Goal: Check status: Check status

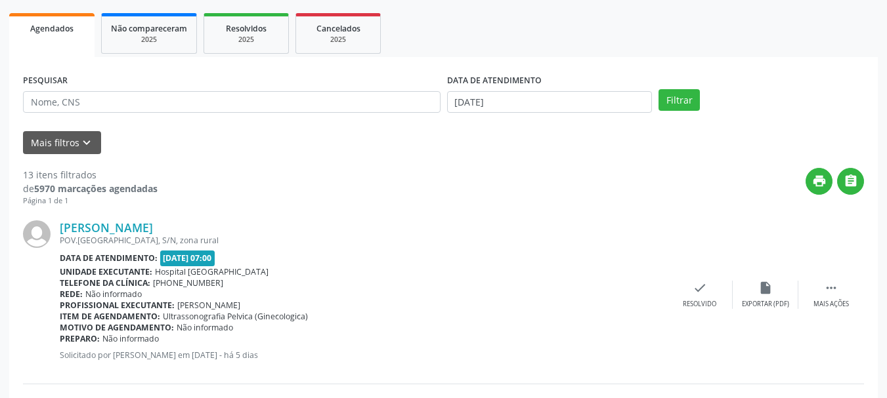
scroll to position [197, 0]
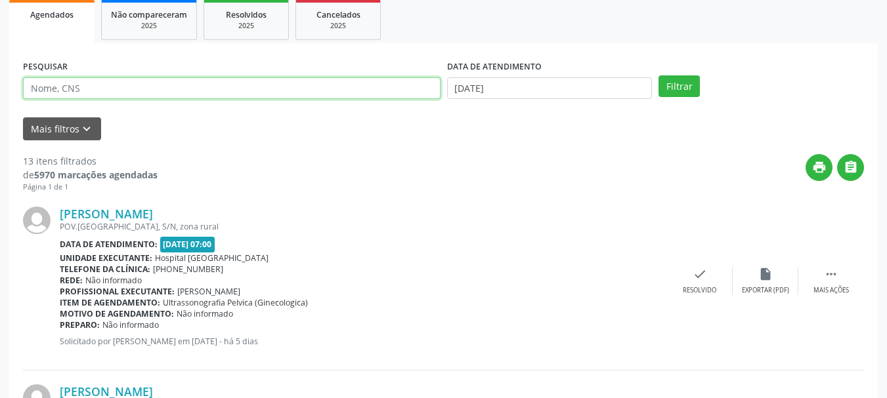
drag, startPoint x: 196, startPoint y: 90, endPoint x: 188, endPoint y: 91, distance: 7.3
click at [192, 91] on input "text" at bounding box center [231, 88] width 417 height 22
type input "[PERSON_NAME]"
click at [658, 75] on button "Filtrar" at bounding box center [678, 86] width 41 height 22
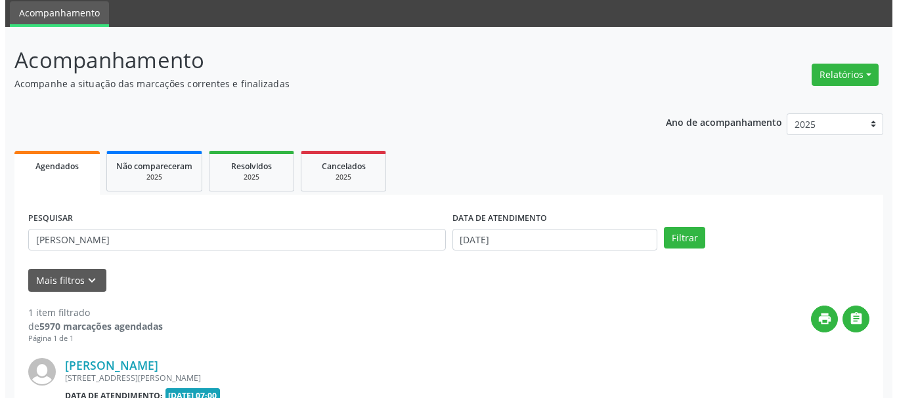
scroll to position [192, 0]
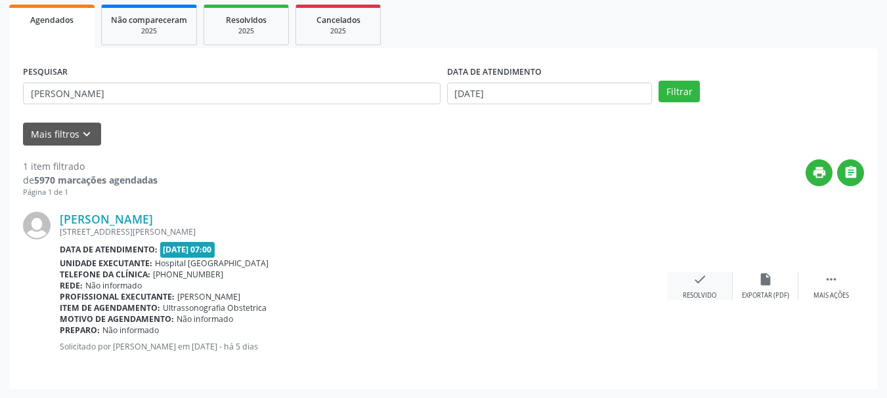
click at [708, 274] on div "check Resolvido" at bounding box center [700, 286] width 66 height 28
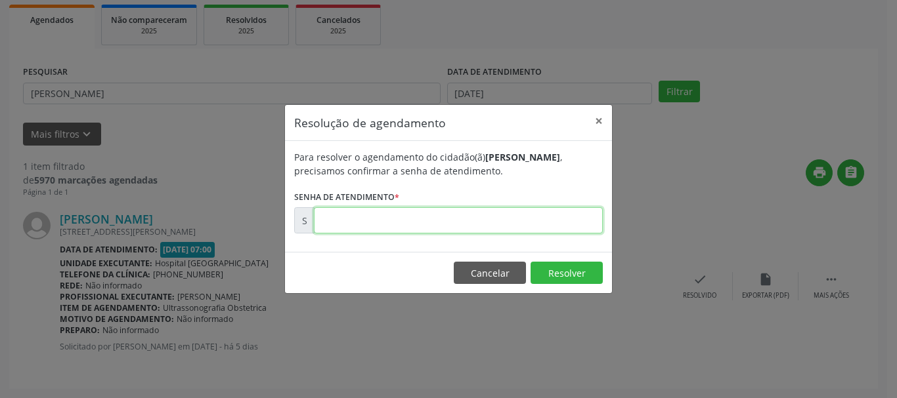
click at [412, 215] on input "text" at bounding box center [458, 220] width 289 height 26
type input "00176368"
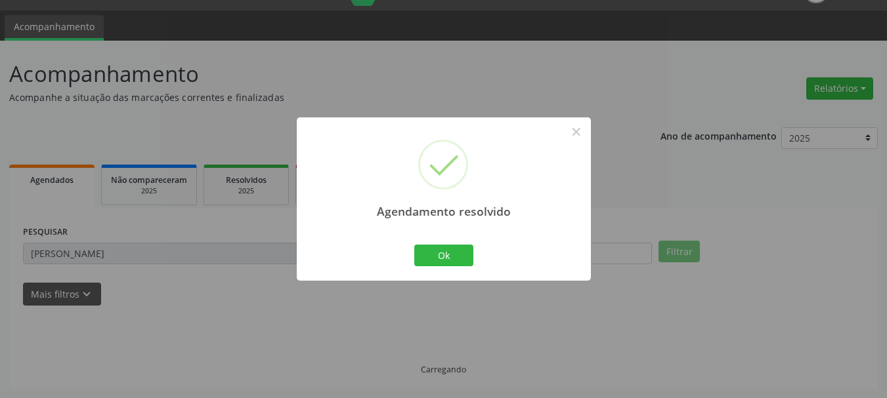
scroll to position [3, 0]
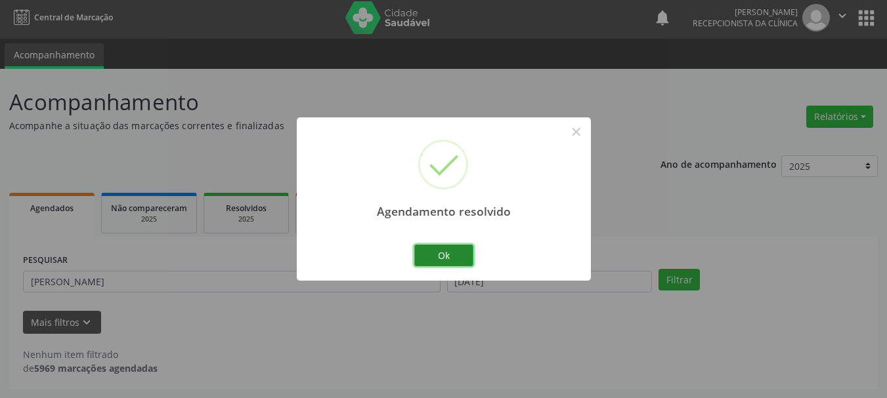
click at [462, 249] on button "Ok" at bounding box center [443, 256] width 59 height 22
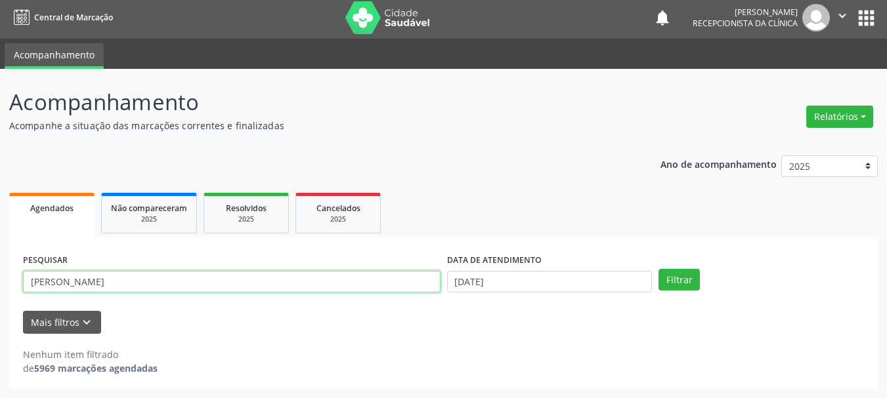
drag, startPoint x: 140, startPoint y: 282, endPoint x: 177, endPoint y: 390, distance: 114.4
click at [26, 333] on form "PESQUISAR PALOMA MENE DATA DE ATENDIMENTO [DATE] Filtrar UNIDADE DE REFERÊNCIA …" at bounding box center [443, 292] width 841 height 83
type input "[PERSON_NAME][DATE] DA S"
click at [658, 269] on button "Filtrar" at bounding box center [678, 280] width 41 height 22
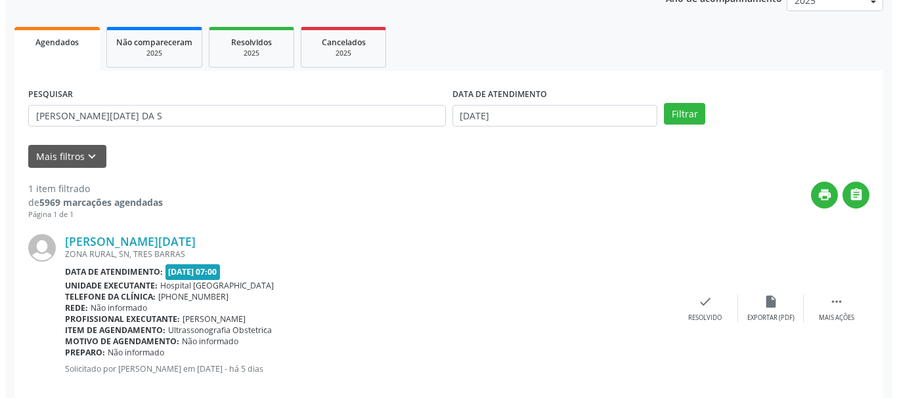
scroll to position [177, 0]
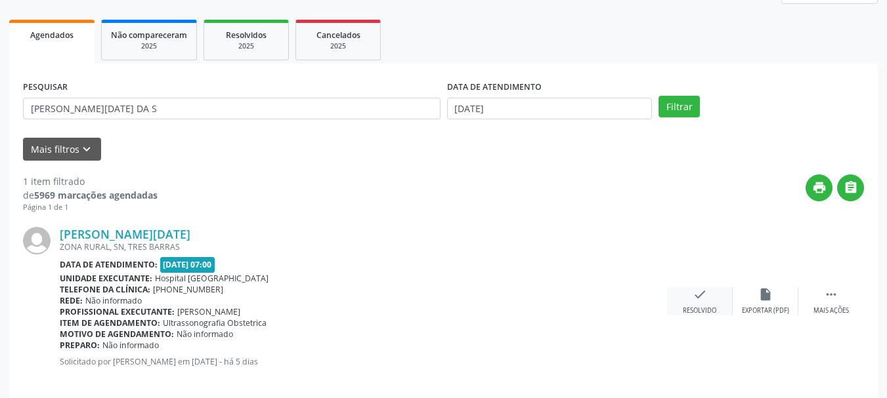
click at [695, 303] on div "check Resolvido" at bounding box center [700, 302] width 66 height 28
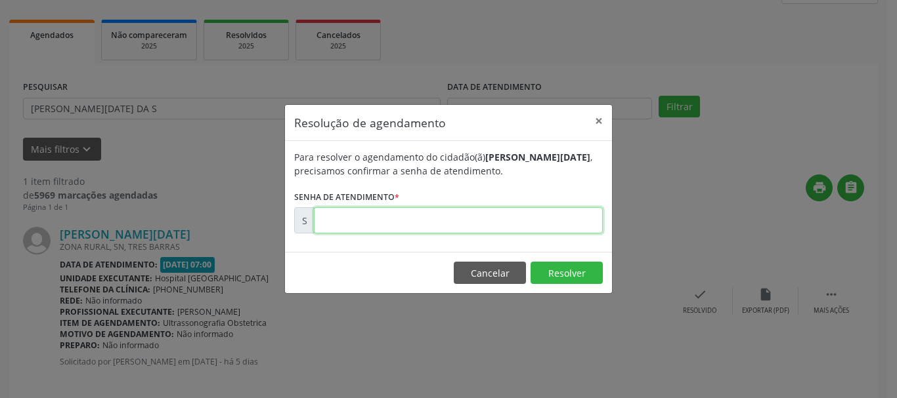
click at [501, 221] on input "text" at bounding box center [458, 220] width 289 height 26
type input "00176370"
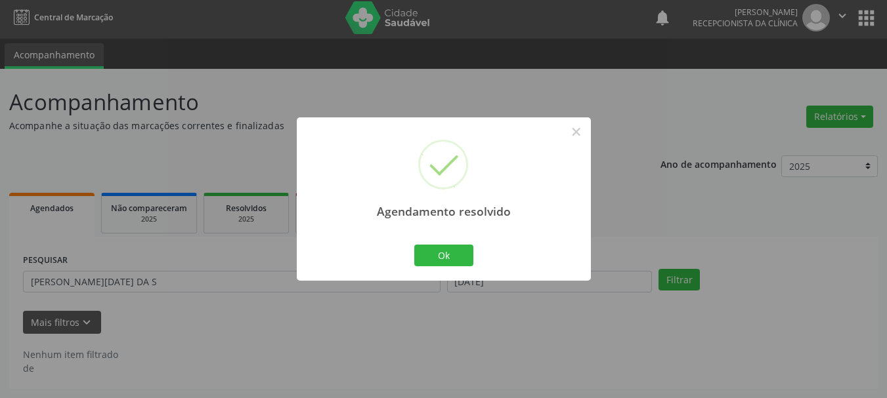
scroll to position [3, 0]
click at [456, 255] on button "Ok" at bounding box center [443, 256] width 59 height 22
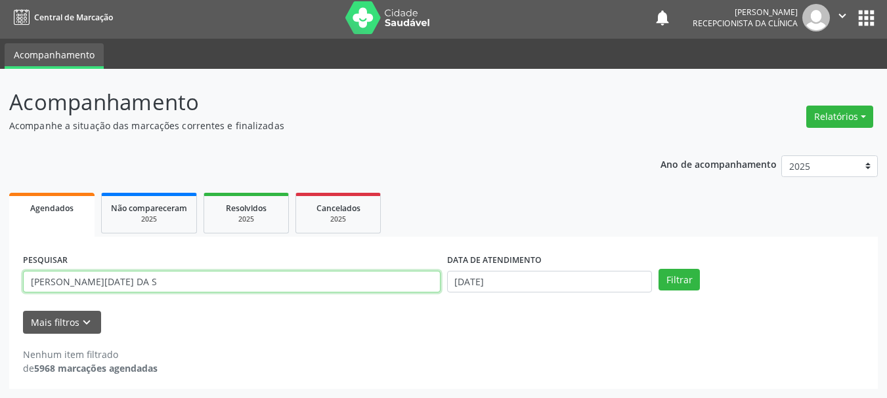
drag, startPoint x: 188, startPoint y: 274, endPoint x: 236, endPoint y: 352, distance: 91.3
click at [0, 294] on div "Acompanhamento Acompanhe a situação das marcações correntes e finalizadas Relat…" at bounding box center [443, 234] width 887 height 330
type input "[PERSON_NAME]"
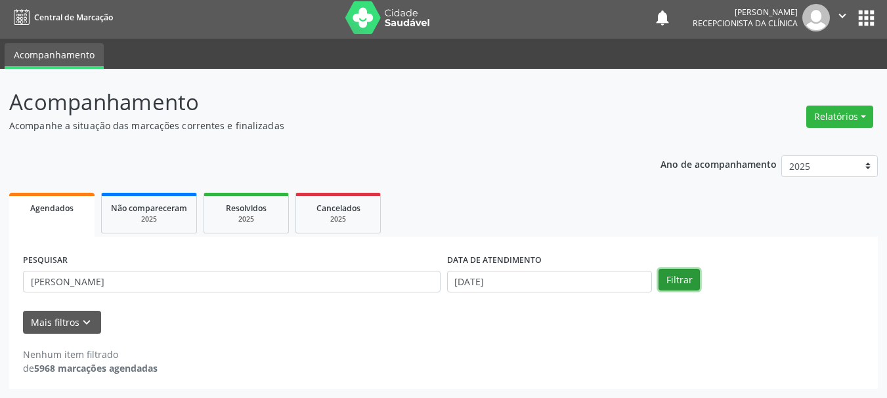
click at [688, 287] on button "Filtrar" at bounding box center [678, 280] width 41 height 22
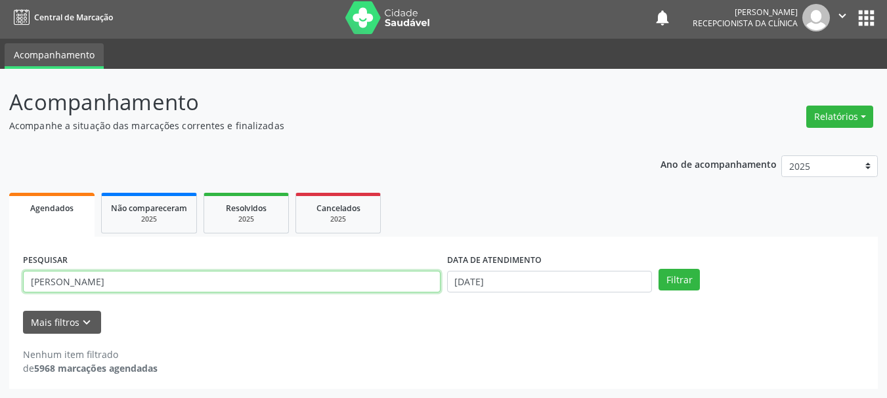
drag, startPoint x: 138, startPoint y: 284, endPoint x: 108, endPoint y: 324, distance: 50.2
click at [0, 280] on div "Acompanhamento Acompanhe a situação das marcações correntes e finalizadas Relat…" at bounding box center [443, 234] width 887 height 330
type input "KAUANE VI"
click at [658, 269] on button "Filtrar" at bounding box center [678, 280] width 41 height 22
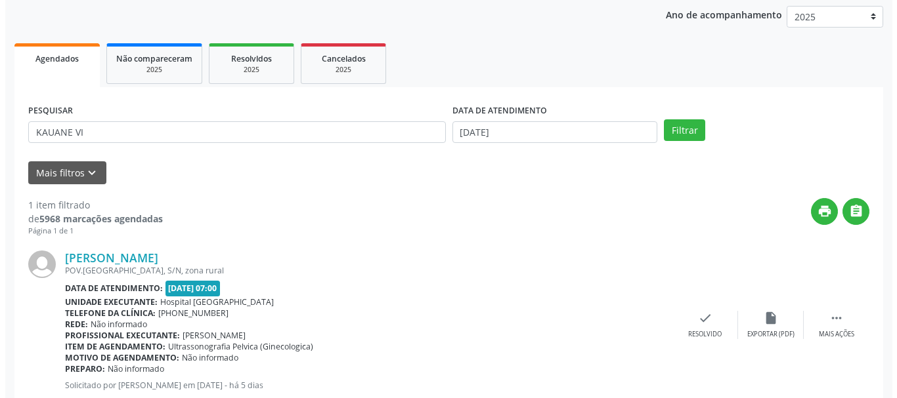
scroll to position [192, 0]
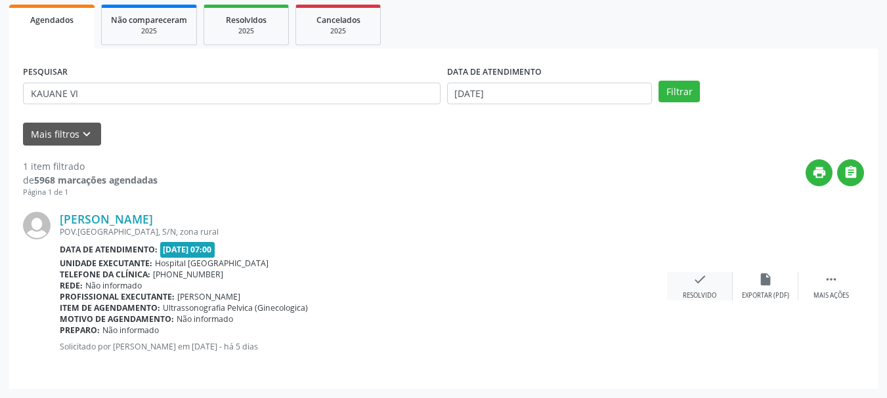
click at [689, 294] on div "Resolvido" at bounding box center [699, 295] width 33 height 9
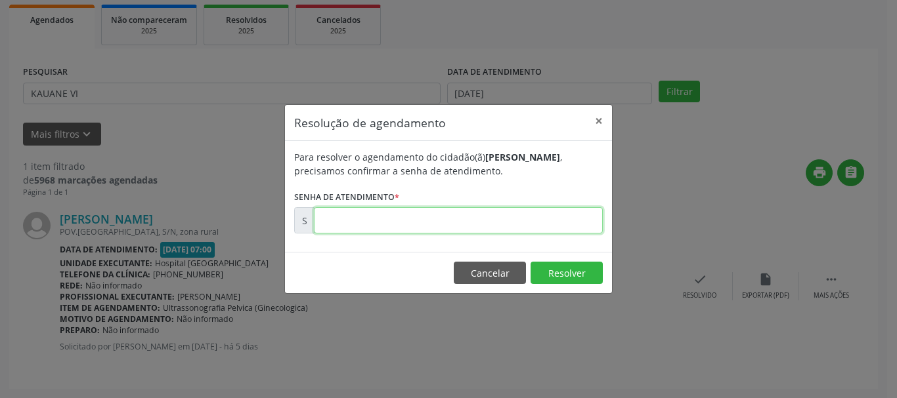
click at [443, 221] on input "text" at bounding box center [458, 220] width 289 height 26
type input "00176336"
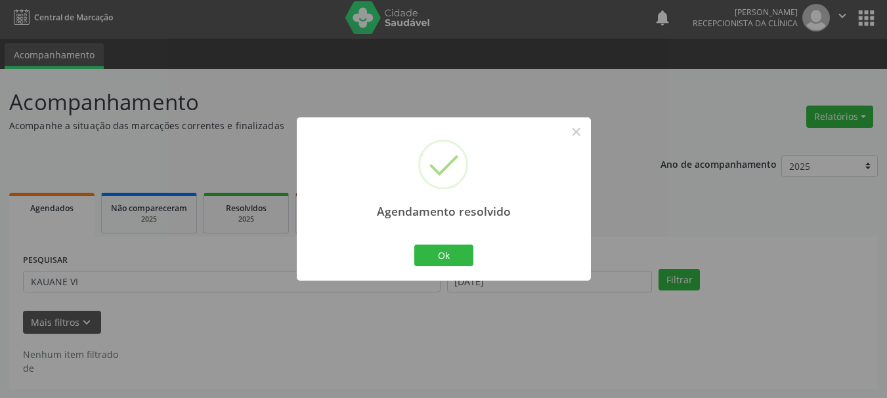
scroll to position [3, 0]
click at [467, 248] on button "Ok" at bounding box center [443, 256] width 59 height 22
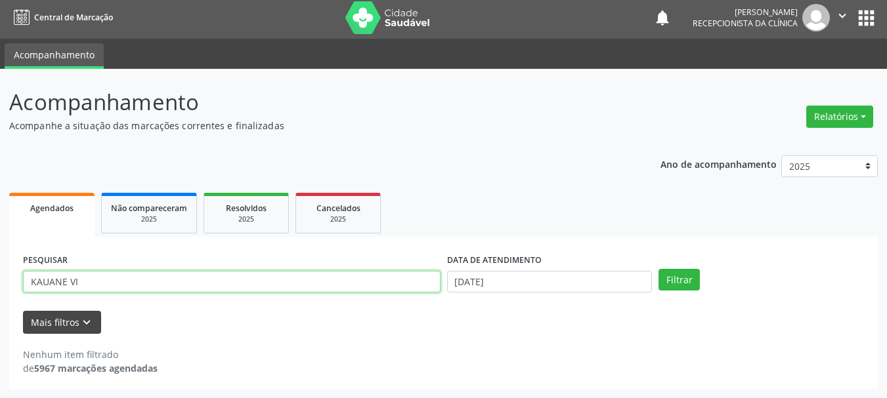
drag, startPoint x: 48, startPoint y: 282, endPoint x: 33, endPoint y: 316, distance: 37.9
click at [0, 303] on div "Acompanhamento Acompanhe a situação das marcações correntes e finalizadas Relat…" at bounding box center [443, 234] width 887 height 330
click at [658, 269] on button "Filtrar" at bounding box center [678, 280] width 41 height 22
drag, startPoint x: 114, startPoint y: 284, endPoint x: 116, endPoint y: 315, distance: 31.0
click at [12, 297] on div "PESQUISAR MELIUSSA AM DATA DE ATENDIMENTO [DATE] Filtrar UNIDADE DE REFERÊNCIA …" at bounding box center [443, 313] width 868 height 152
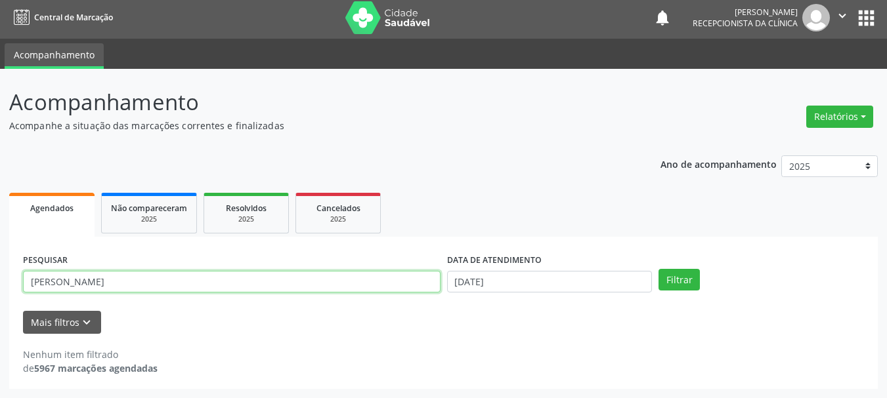
type input "[PERSON_NAME]"
click at [658, 269] on button "Filtrar" at bounding box center [678, 280] width 41 height 22
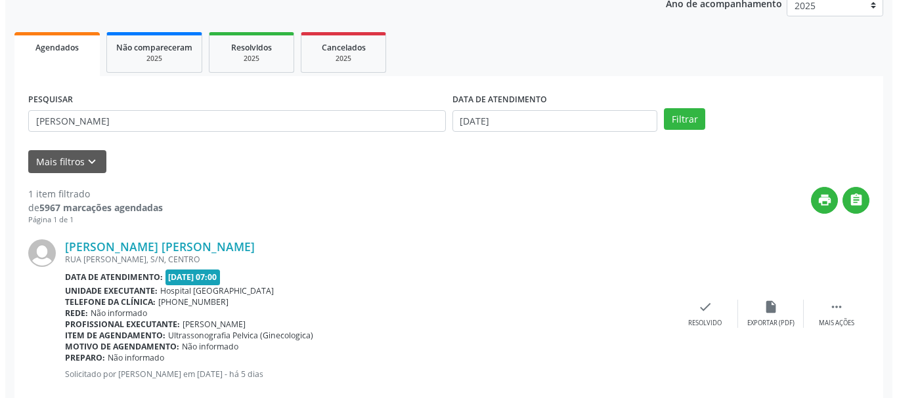
scroll to position [192, 0]
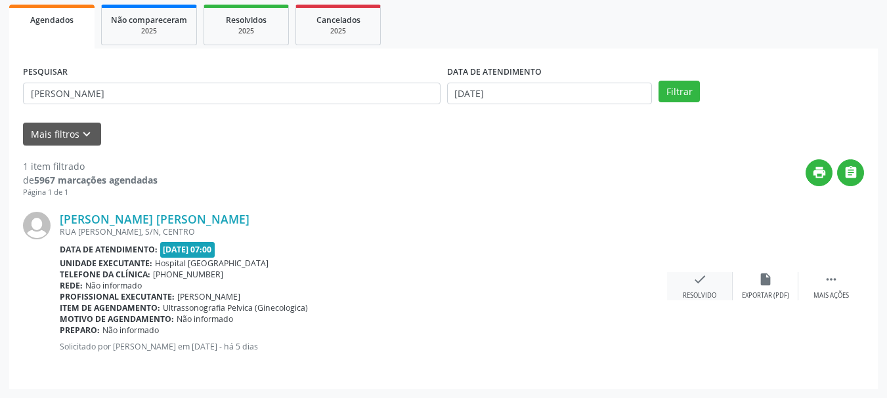
click at [699, 275] on icon "check" at bounding box center [700, 279] width 14 height 14
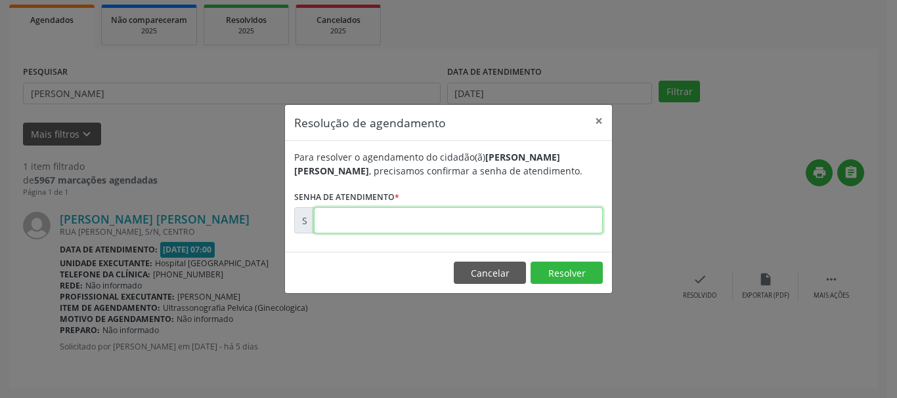
click at [535, 232] on input "text" at bounding box center [458, 220] width 289 height 26
type input "00176346"
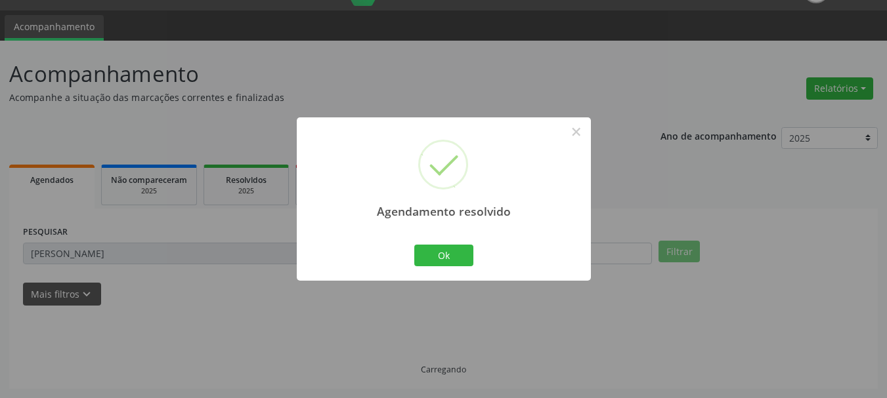
scroll to position [3, 0]
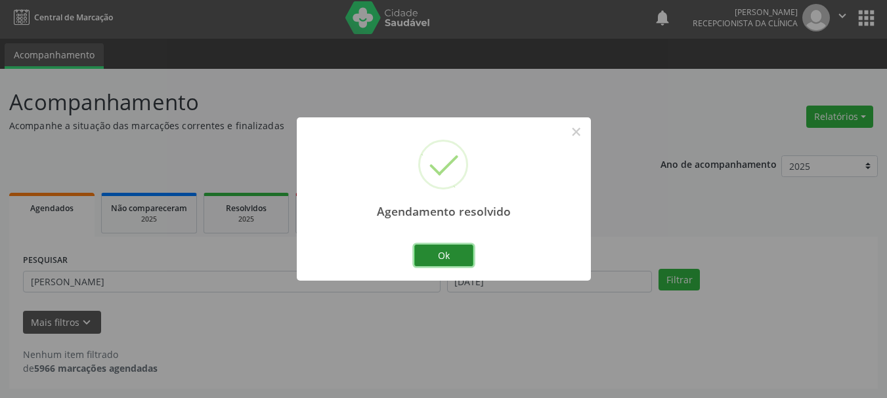
click at [434, 248] on button "Ok" at bounding box center [443, 256] width 59 height 22
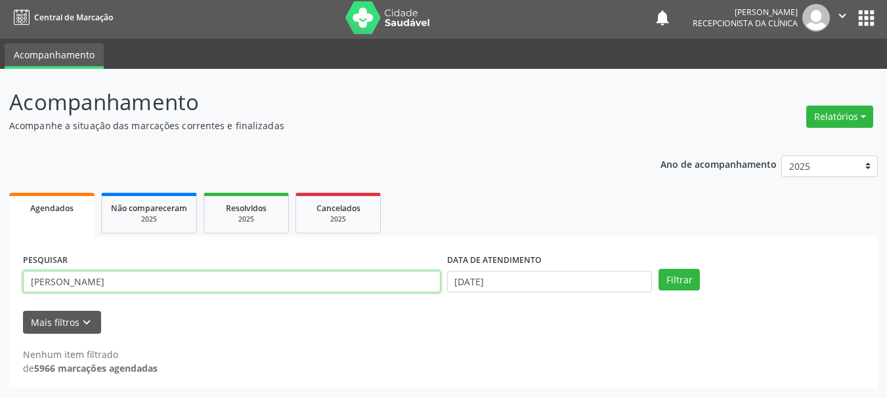
drag, startPoint x: 258, startPoint y: 272, endPoint x: 0, endPoint y: 280, distance: 258.1
click at [0, 280] on div "Acompanhamento Acompanhe a situação das marcações correntes e finalizadas Relat…" at bounding box center [443, 234] width 887 height 330
type input "[PERSON_NAME]"
click at [658, 269] on button "Filtrar" at bounding box center [678, 280] width 41 height 22
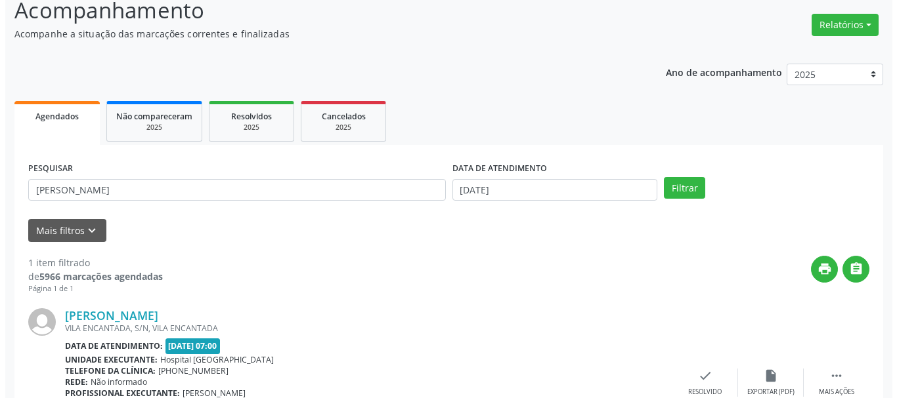
scroll to position [192, 0]
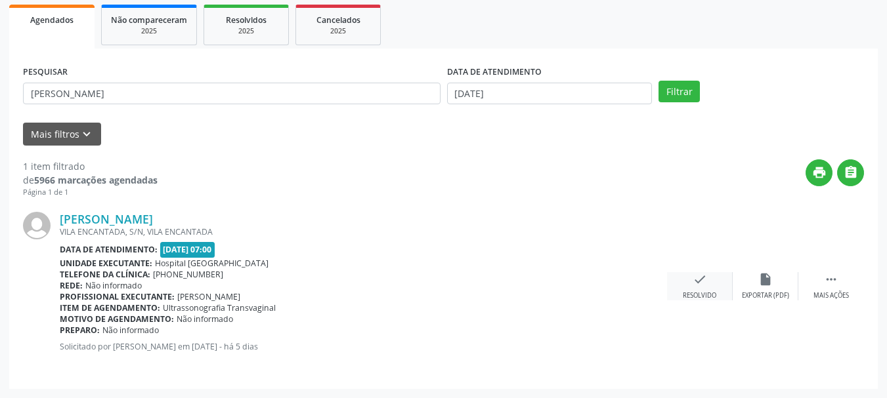
click at [683, 288] on div "check Resolvido" at bounding box center [700, 286] width 66 height 28
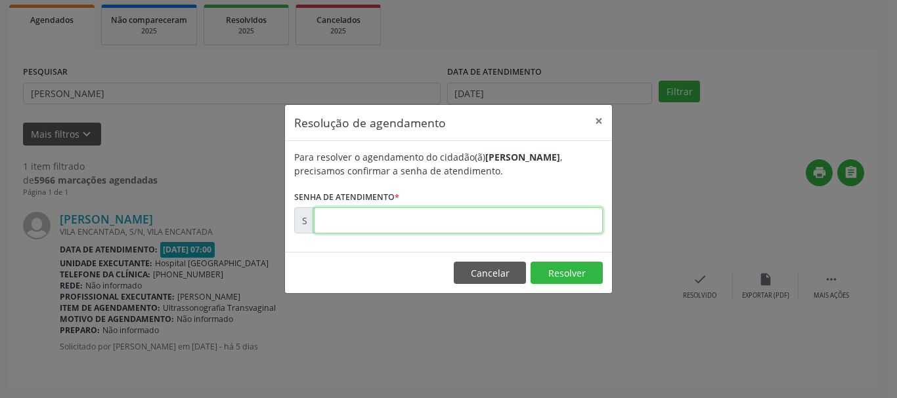
click at [458, 224] on input "text" at bounding box center [458, 220] width 289 height 26
type input "00176371"
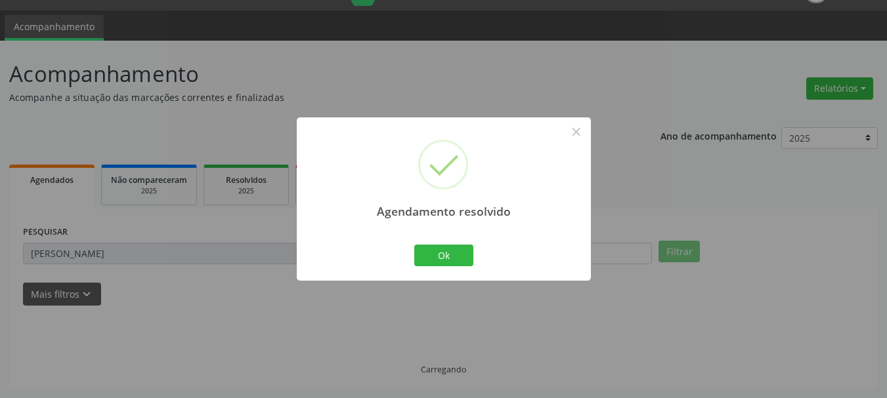
scroll to position [3, 0]
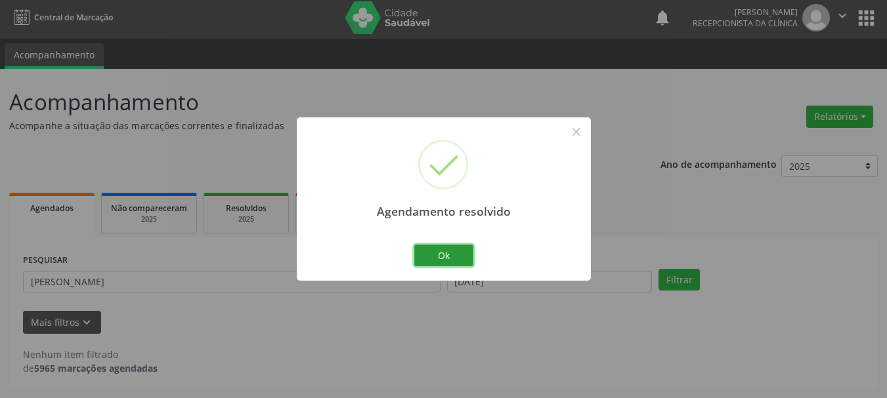
drag, startPoint x: 454, startPoint y: 261, endPoint x: 198, endPoint y: 270, distance: 256.8
click at [452, 261] on button "Ok" at bounding box center [443, 256] width 59 height 22
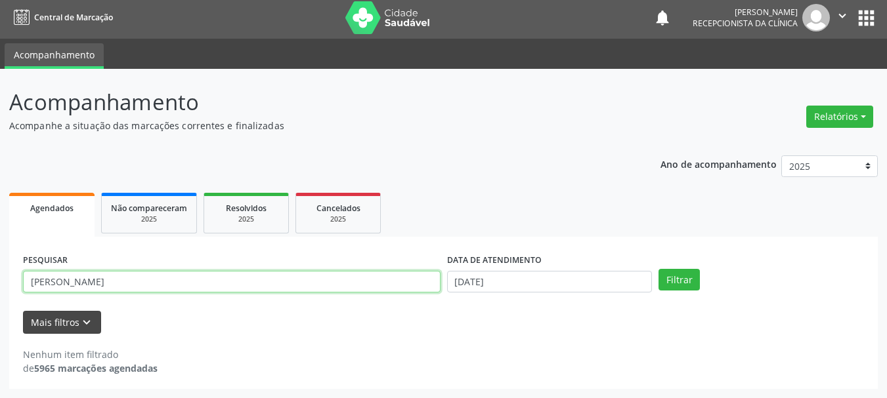
drag, startPoint x: 148, startPoint y: 289, endPoint x: 72, endPoint y: 313, distance: 79.1
click at [10, 295] on div "PESQUISAR [PERSON_NAME] J DATA DE ATENDIMENTO [DATE] Filtrar UNIDADE DE REFERÊN…" at bounding box center [443, 313] width 868 height 152
type input "NAGILA M"
click at [658, 269] on button "Filtrar" at bounding box center [678, 280] width 41 height 22
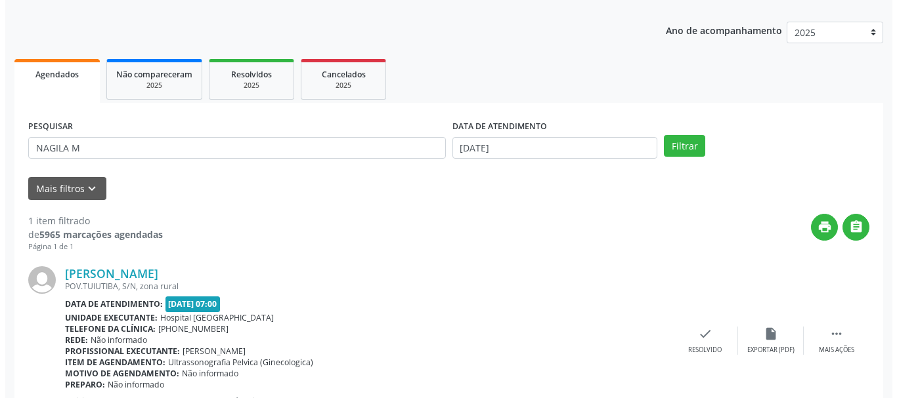
scroll to position [192, 0]
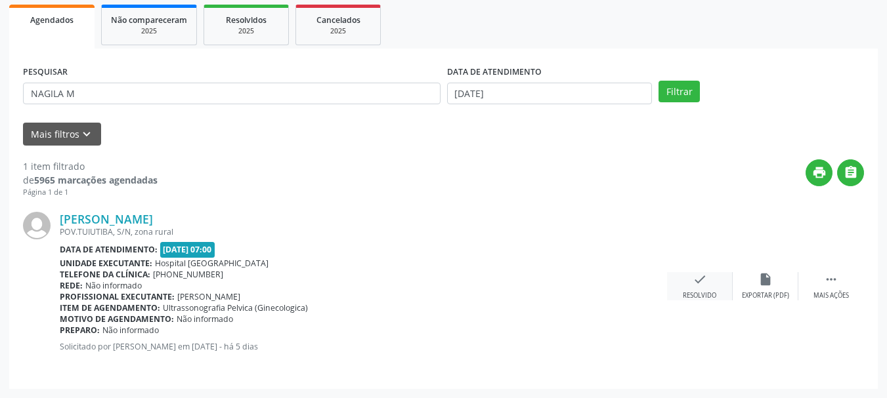
click at [712, 280] on div "check Resolvido" at bounding box center [700, 286] width 66 height 28
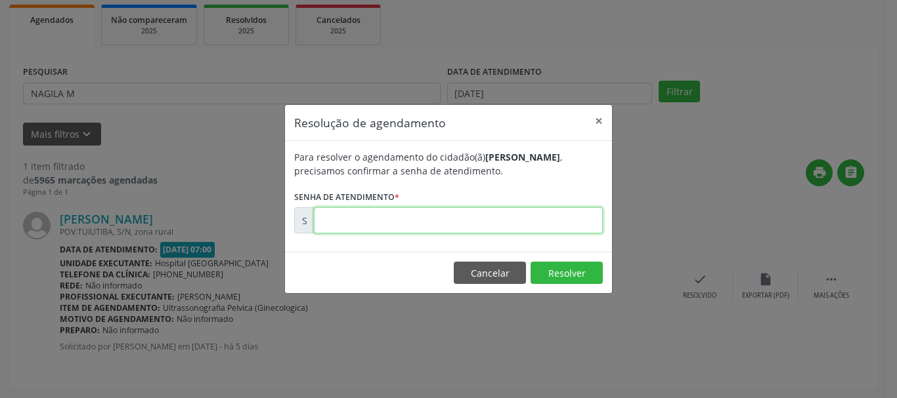
click at [509, 227] on input "text" at bounding box center [458, 220] width 289 height 26
type input "00176344"
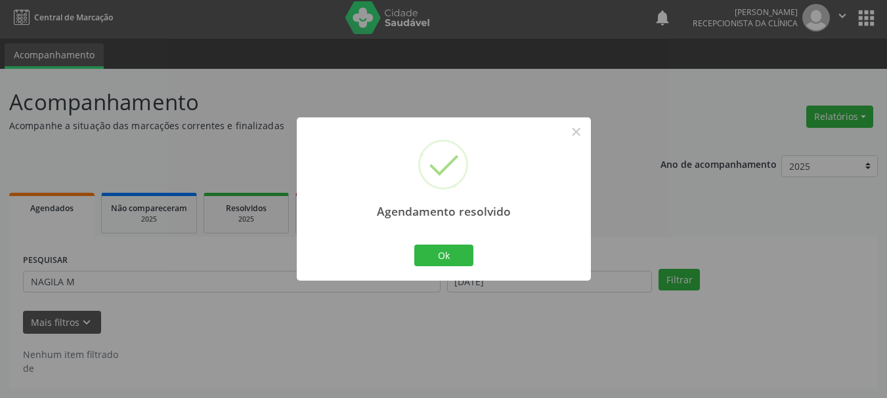
scroll to position [3, 0]
drag, startPoint x: 465, startPoint y: 261, endPoint x: 478, endPoint y: 267, distance: 13.8
click at [466, 263] on button "Ok" at bounding box center [443, 256] width 59 height 22
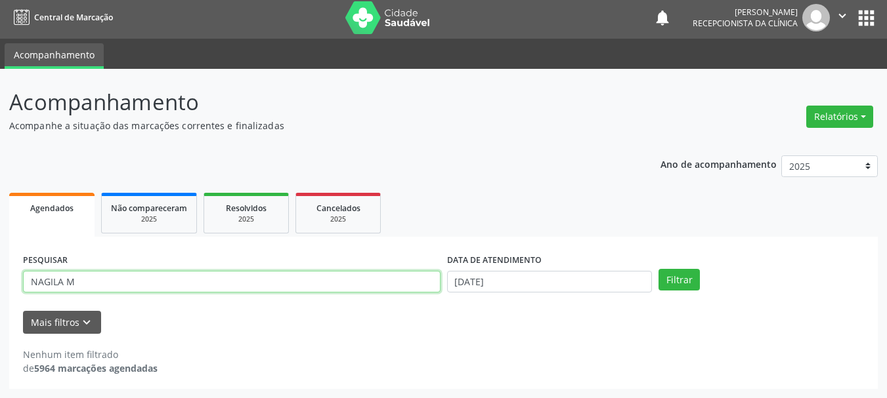
drag, startPoint x: 232, startPoint y: 276, endPoint x: 0, endPoint y: 337, distance: 239.6
click at [0, 337] on div "Acompanhamento Acompanhe a situação das marcações correntes e finalizadas Relat…" at bounding box center [443, 234] width 887 height 330
type input "MELINA MO"
click at [658, 269] on button "Filtrar" at bounding box center [678, 280] width 41 height 22
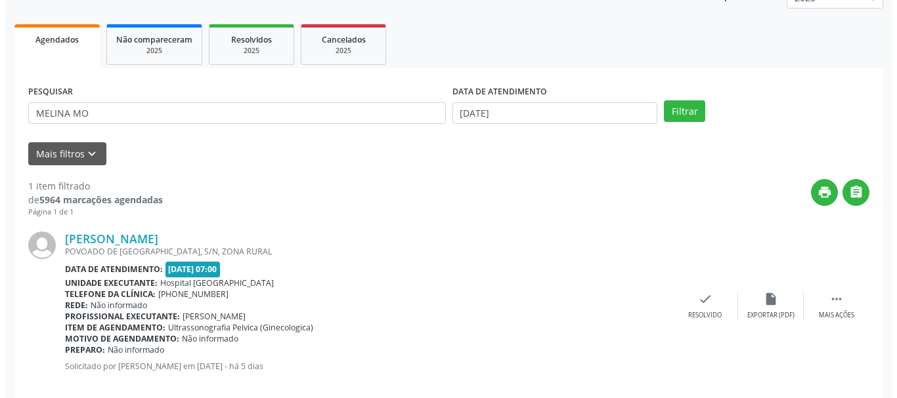
scroll to position [192, 0]
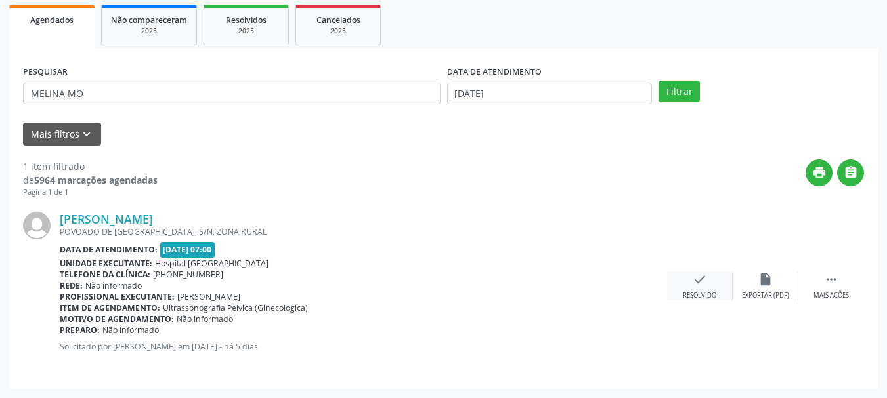
click at [703, 276] on icon "check" at bounding box center [700, 279] width 14 height 14
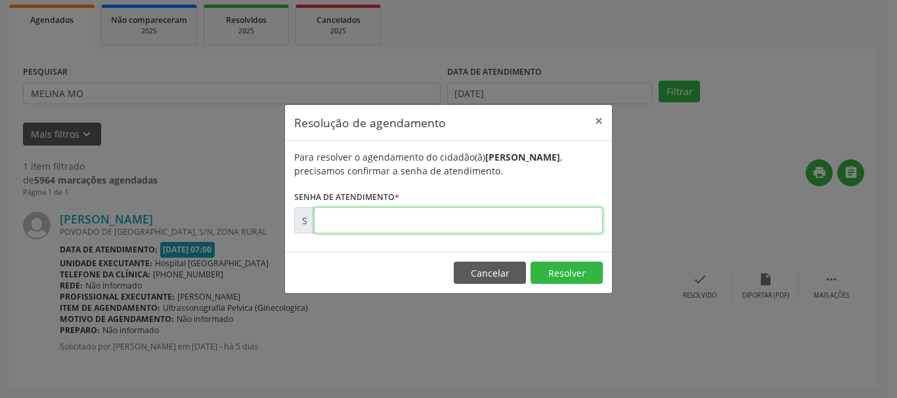
click at [495, 216] on input "text" at bounding box center [458, 220] width 289 height 26
type input "00176354"
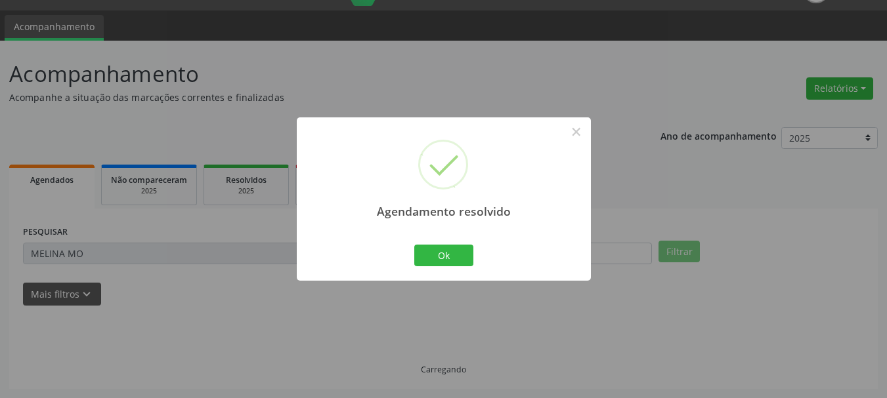
scroll to position [3, 0]
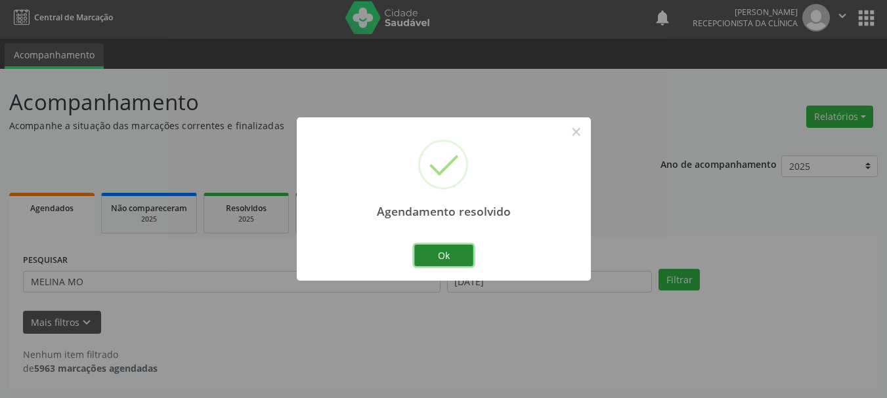
click at [449, 256] on button "Ok" at bounding box center [443, 256] width 59 height 22
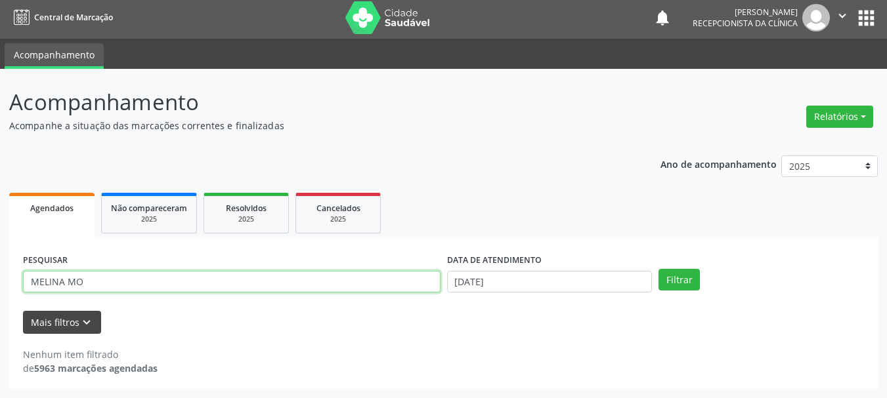
drag, startPoint x: 81, startPoint y: 282, endPoint x: 37, endPoint y: 322, distance: 60.0
click at [0, 285] on div "Acompanhamento Acompanhe a situação das marcações correntes e finalizadas Relat…" at bounding box center [443, 234] width 887 height 330
type input "VITORIA CAR"
click at [658, 269] on button "Filtrar" at bounding box center [678, 280] width 41 height 22
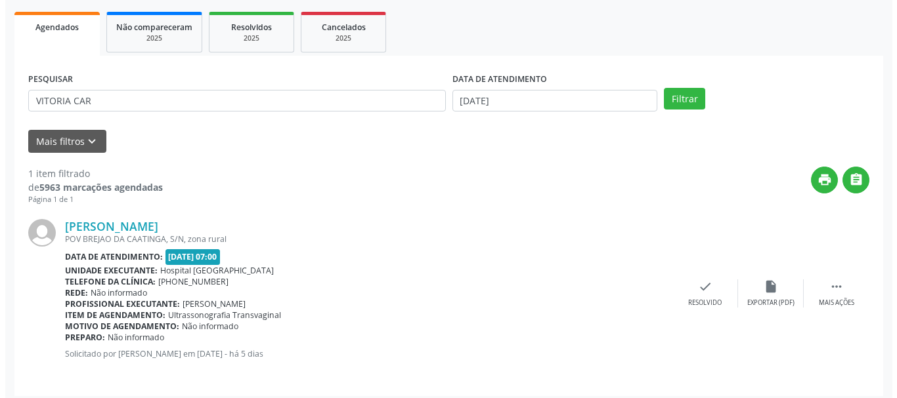
scroll to position [192, 0]
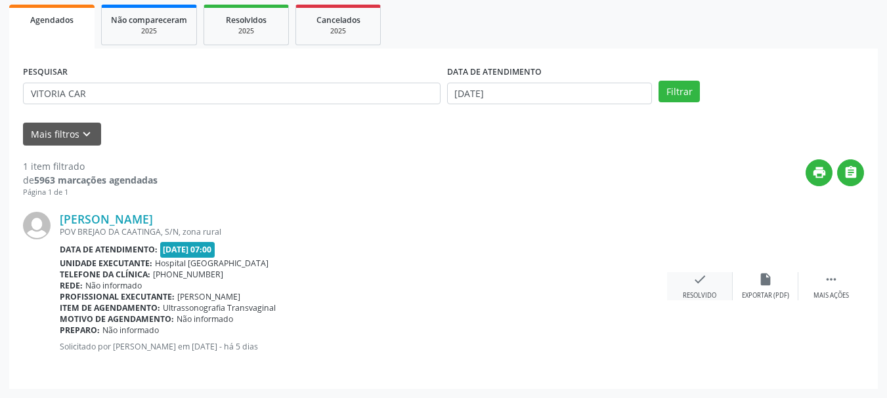
click at [700, 289] on div "check Resolvido" at bounding box center [700, 286] width 66 height 28
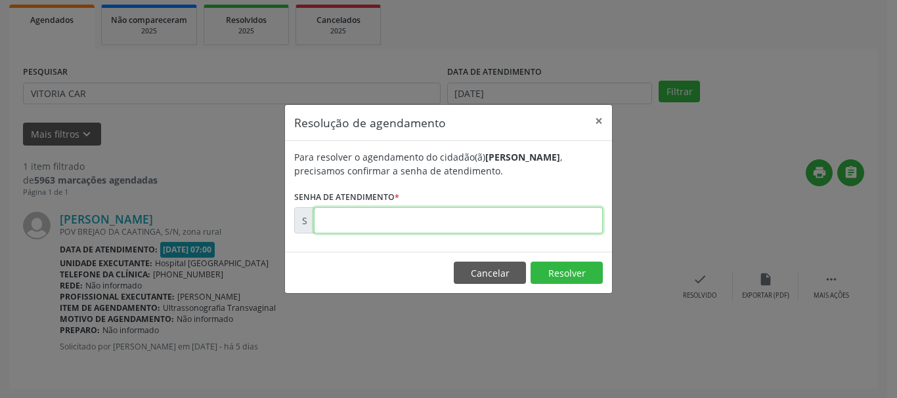
click at [432, 226] on input "text" at bounding box center [458, 220] width 289 height 26
type input "00176372"
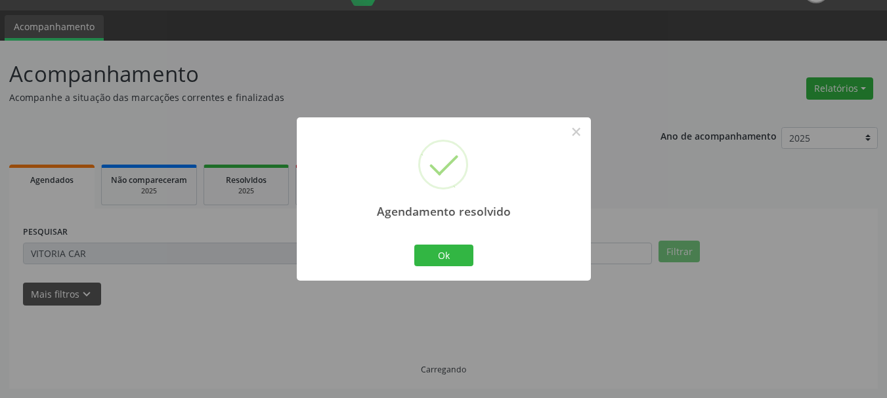
scroll to position [3, 0]
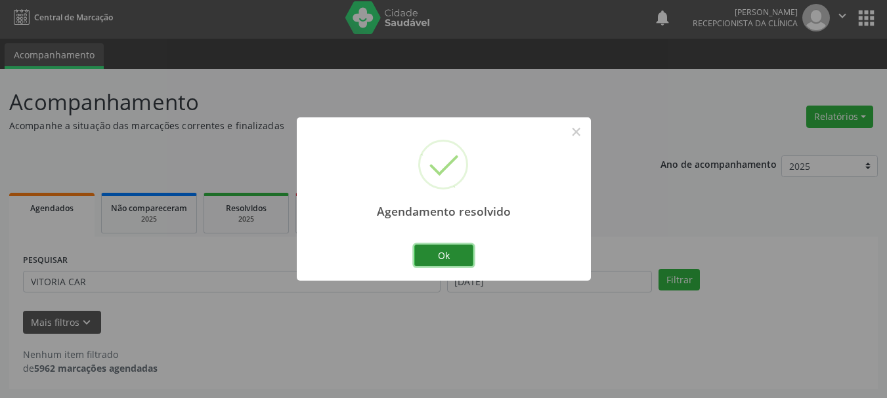
click at [455, 261] on button "Ok" at bounding box center [443, 256] width 59 height 22
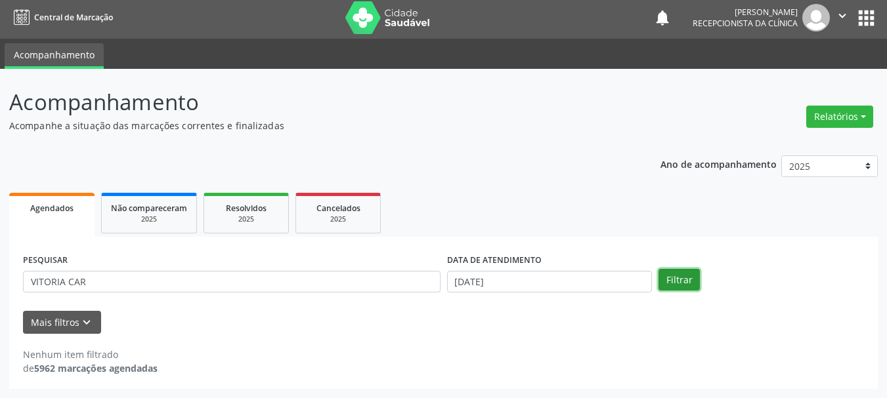
click at [675, 276] on button "Filtrar" at bounding box center [678, 280] width 41 height 22
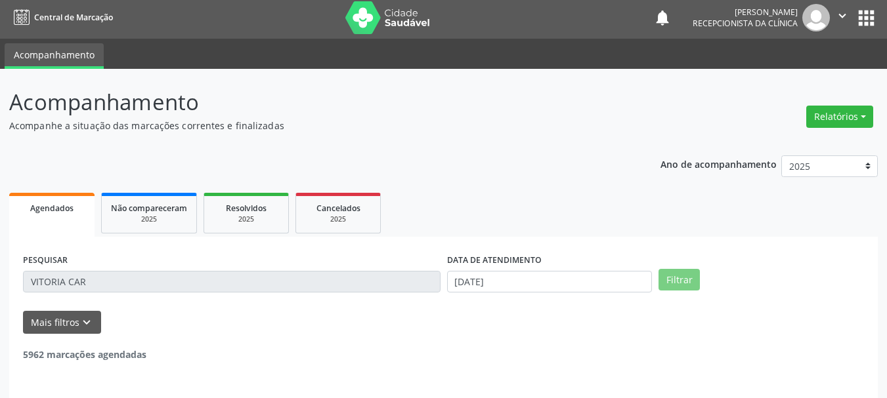
click at [1, 289] on div "Acompanhamento Acompanhe a situação das marcações correntes e finalizadas Relat…" at bounding box center [443, 255] width 887 height 372
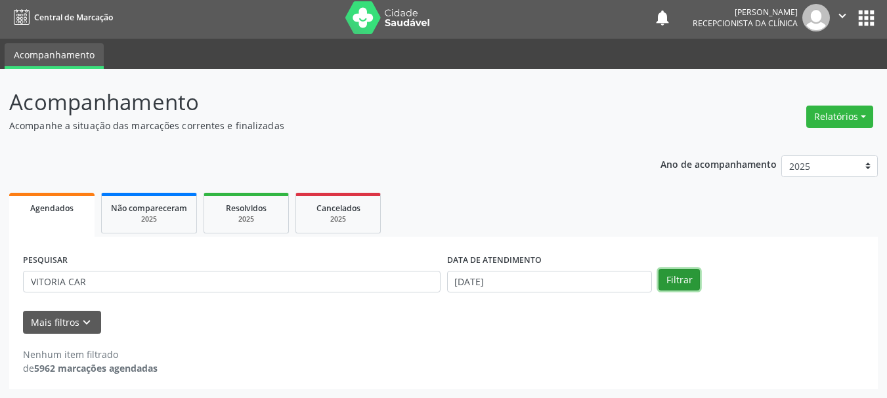
click at [670, 279] on button "Filtrar" at bounding box center [678, 280] width 41 height 22
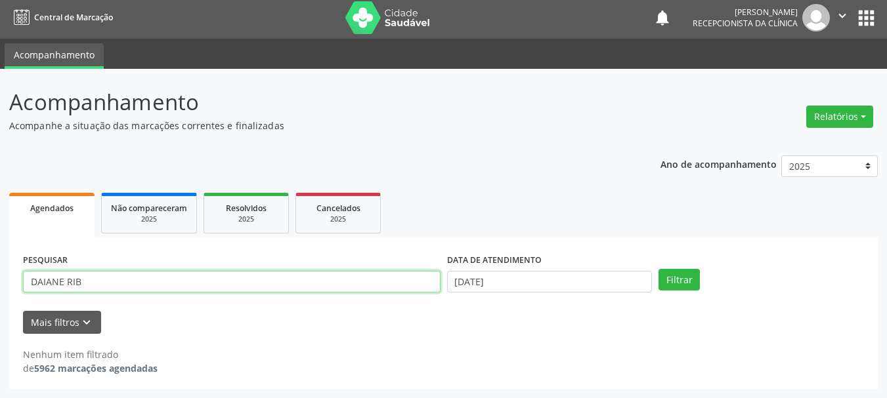
type input "DAIANE RIB"
click at [658, 269] on button "Filtrar" at bounding box center [678, 280] width 41 height 22
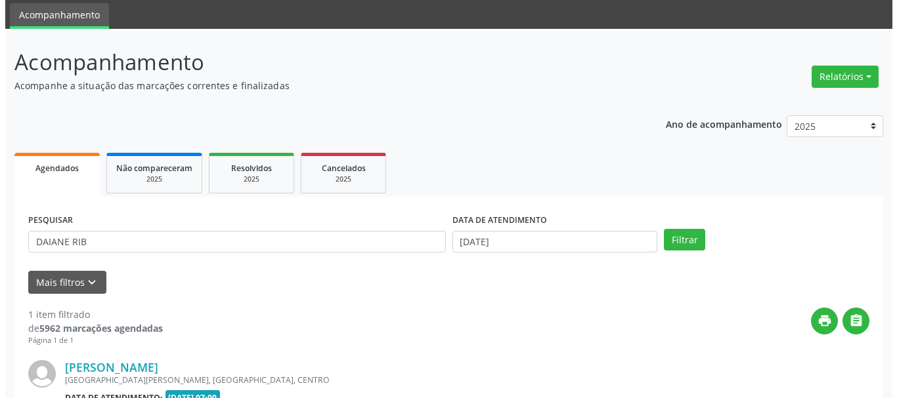
scroll to position [192, 0]
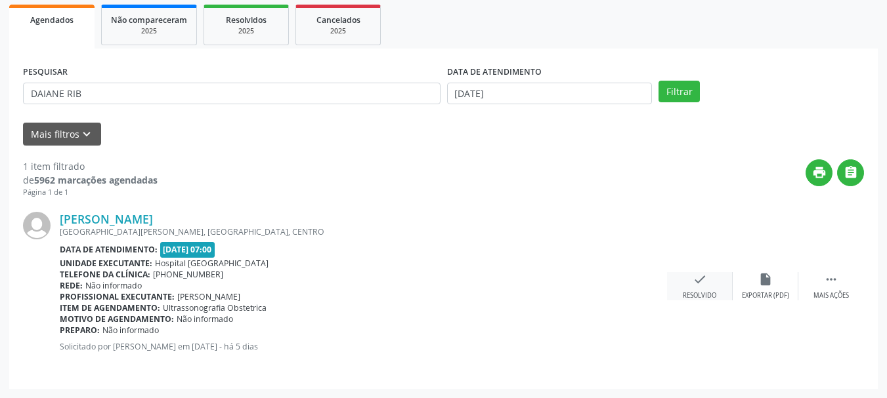
click at [706, 280] on icon "check" at bounding box center [700, 279] width 14 height 14
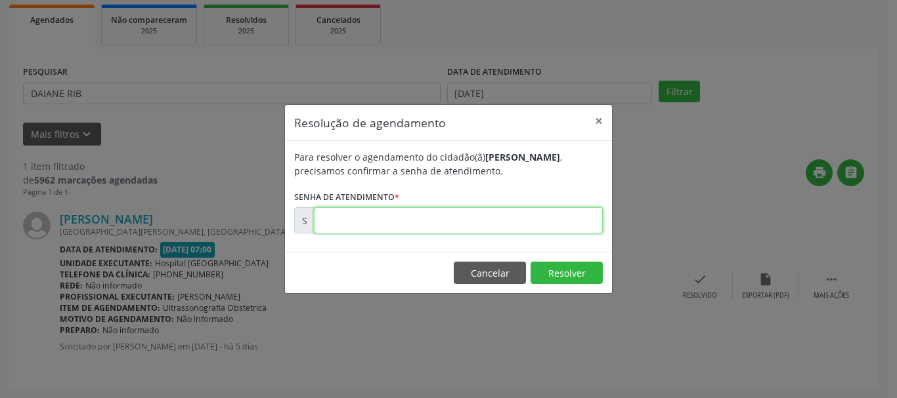
click at [495, 209] on input "text" at bounding box center [458, 220] width 289 height 26
type input "00176360"
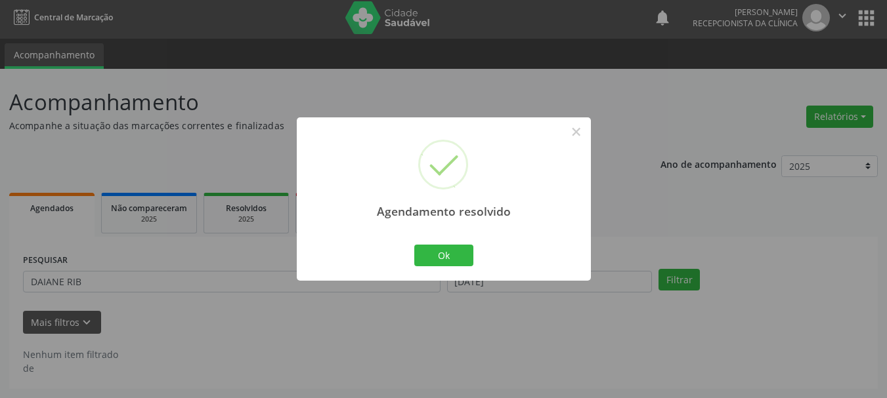
scroll to position [3, 0]
click at [421, 250] on button "Ok" at bounding box center [443, 256] width 59 height 22
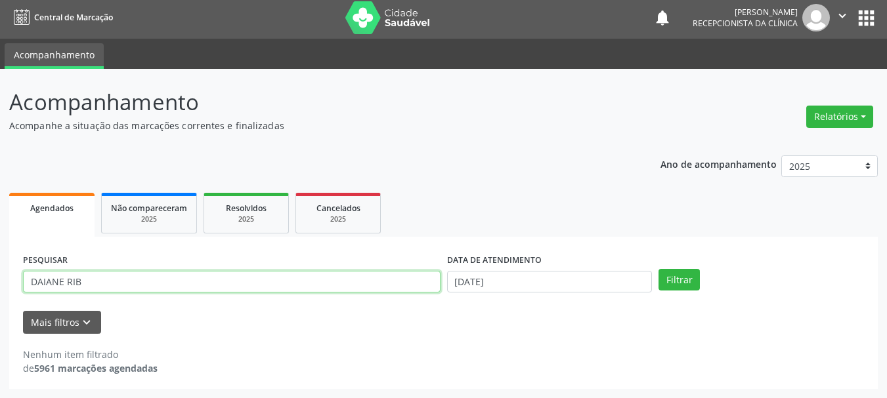
drag, startPoint x: 213, startPoint y: 275, endPoint x: 0, endPoint y: 286, distance: 213.0
click at [0, 286] on div "Acompanhamento Acompanhe a situação das marcações correntes e finalizadas Relat…" at bounding box center [443, 234] width 887 height 330
type input "[PERSON_NAME]"
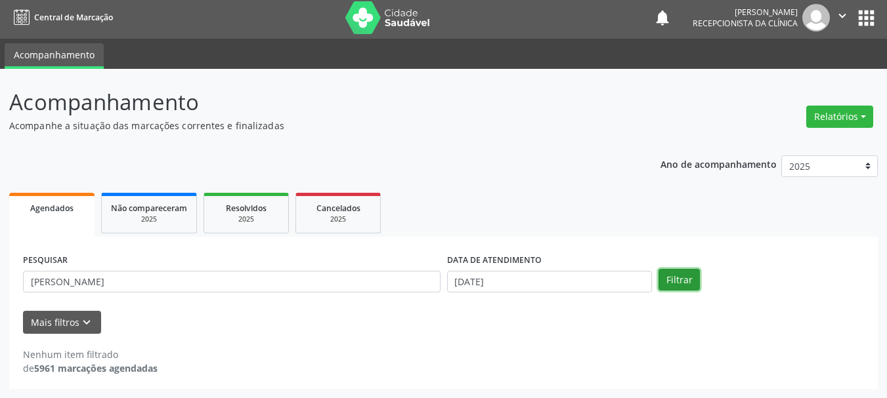
click at [677, 278] on button "Filtrar" at bounding box center [678, 280] width 41 height 22
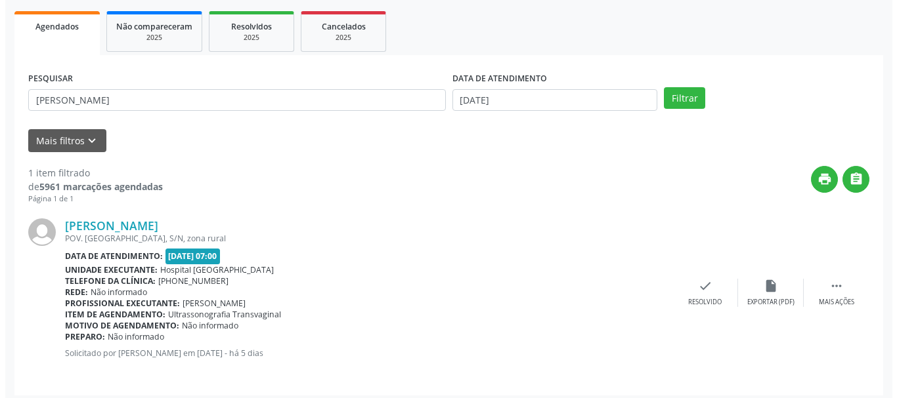
scroll to position [192, 0]
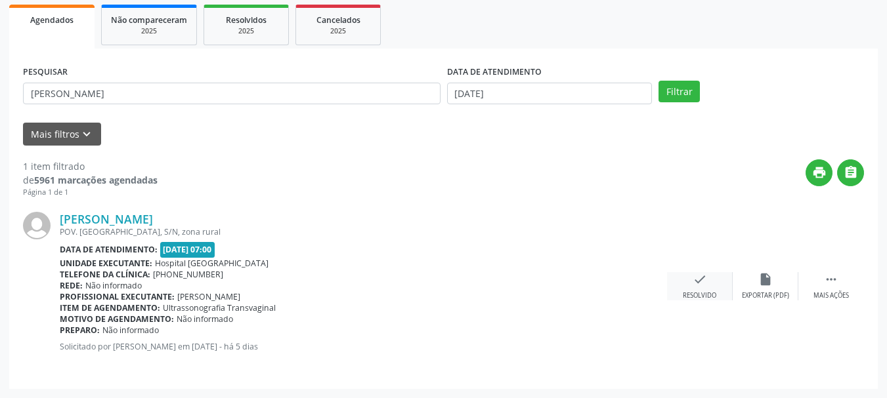
click at [703, 280] on icon "check" at bounding box center [700, 279] width 14 height 14
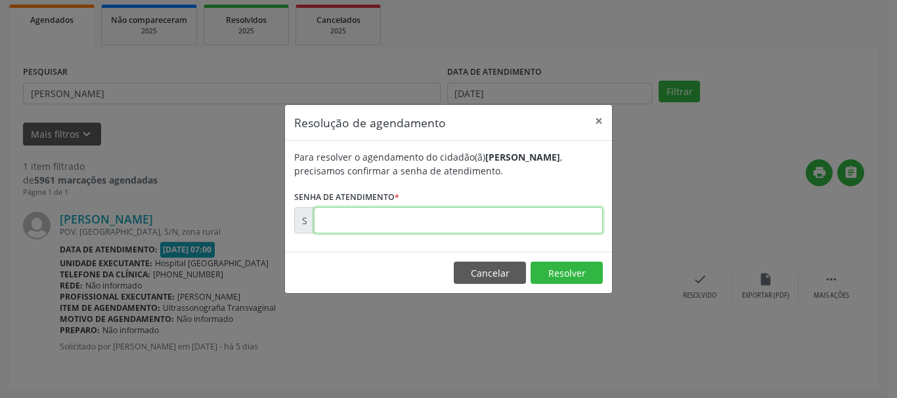
click at [484, 232] on input "text" at bounding box center [458, 220] width 289 height 26
type input "00176375"
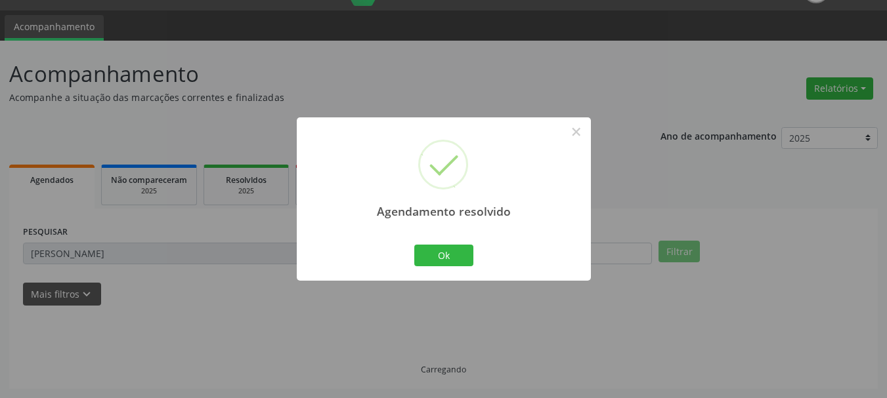
scroll to position [3, 0]
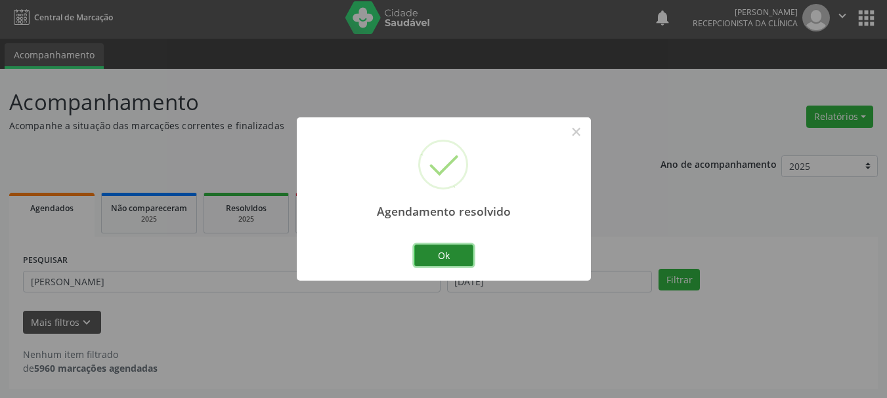
drag, startPoint x: 437, startPoint y: 254, endPoint x: 214, endPoint y: 259, distance: 223.2
click at [435, 255] on button "Ok" at bounding box center [443, 256] width 59 height 22
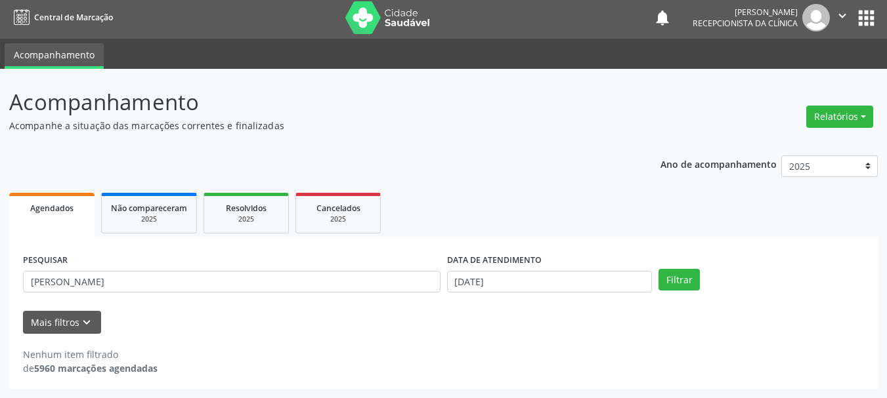
drag, startPoint x: 196, startPoint y: 268, endPoint x: 0, endPoint y: 288, distance: 196.6
click at [0, 288] on div "Acompanhamento Acompanhe a situação das marcações correntes e finalizadas Relat…" at bounding box center [443, 234] width 887 height 330
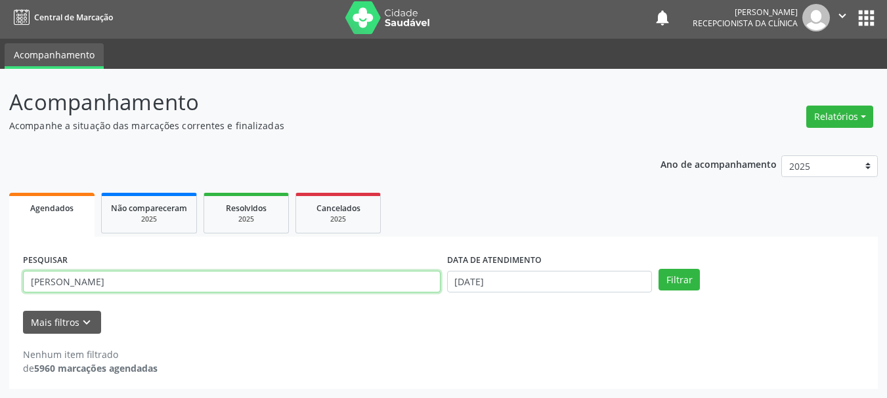
drag, startPoint x: 102, startPoint y: 286, endPoint x: 12, endPoint y: 295, distance: 91.0
click at [3, 295] on div "Acompanhamento Acompanhe a situação das marcações correntes e finalizadas Relat…" at bounding box center [443, 234] width 887 height 330
type input "GESSICA G"
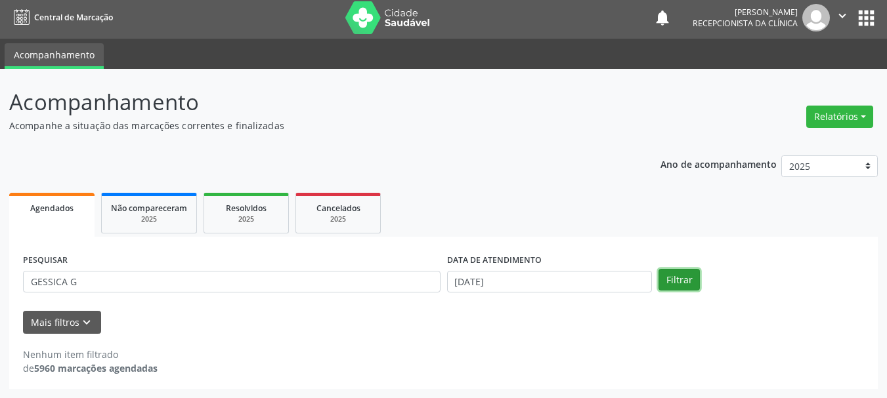
drag, startPoint x: 679, startPoint y: 273, endPoint x: 679, endPoint y: 282, distance: 8.5
click at [679, 275] on button "Filtrar" at bounding box center [678, 280] width 41 height 22
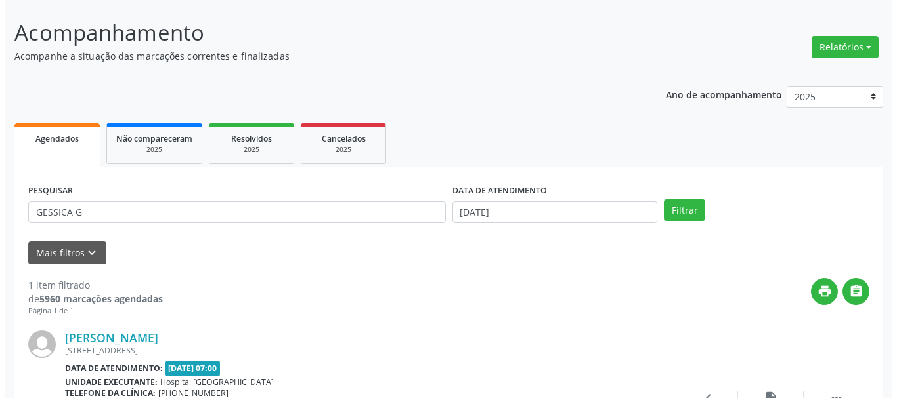
scroll to position [192, 0]
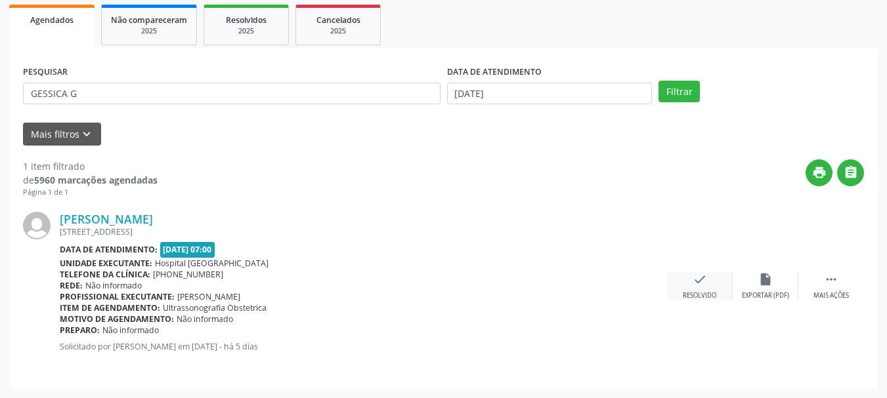
click at [699, 278] on icon "check" at bounding box center [700, 279] width 14 height 14
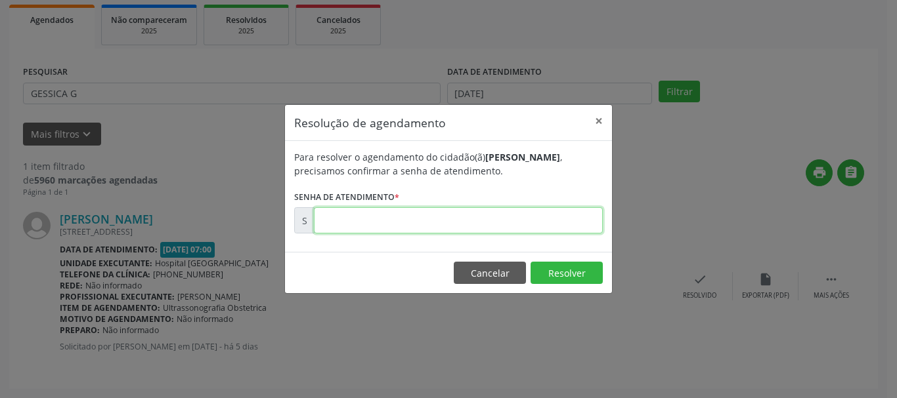
click at [507, 230] on input "text" at bounding box center [458, 220] width 289 height 26
type input "00176356"
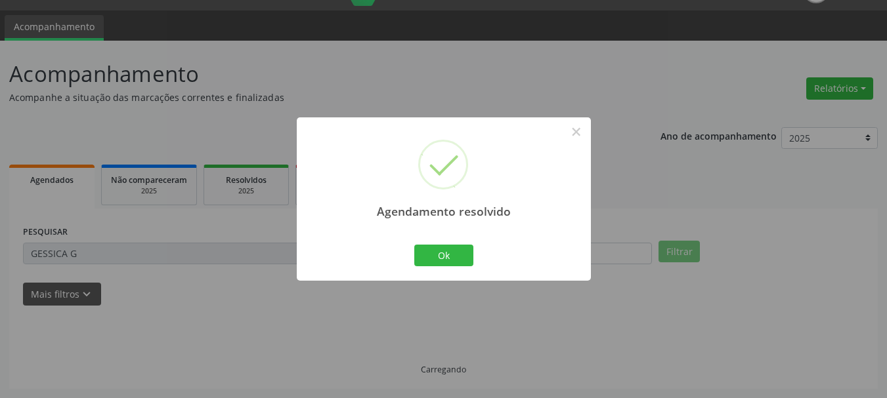
scroll to position [3, 0]
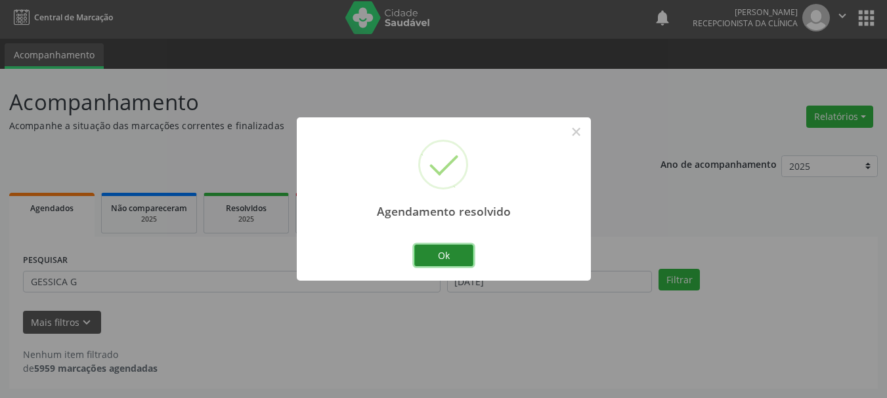
click at [441, 259] on button "Ok" at bounding box center [443, 256] width 59 height 22
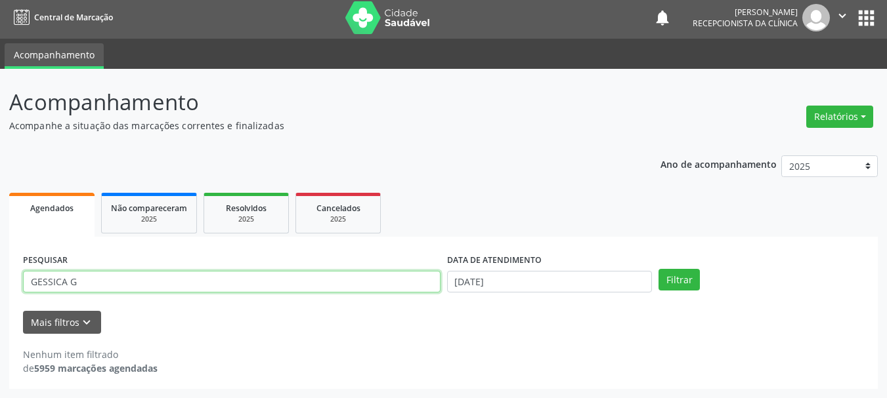
drag, startPoint x: 161, startPoint y: 281, endPoint x: 0, endPoint y: 281, distance: 160.8
click at [0, 281] on div "Acompanhamento Acompanhe a situação das marcações correntes e finalizadas Relat…" at bounding box center [443, 234] width 887 height 330
type input "[PERSON_NAME]"
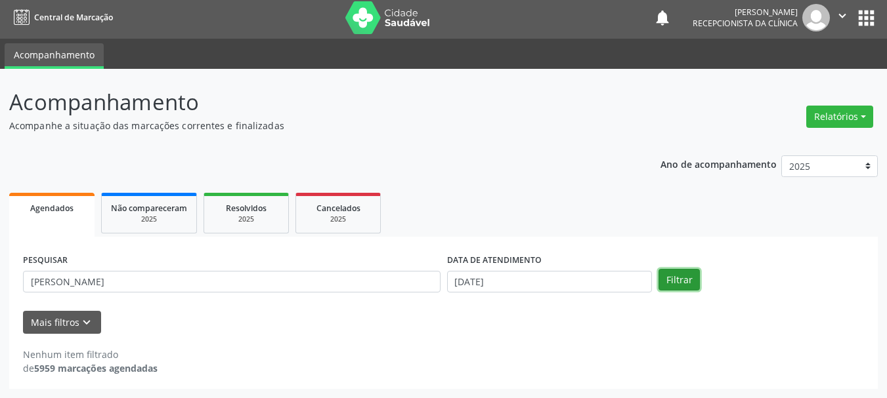
click at [683, 278] on button "Filtrar" at bounding box center [678, 280] width 41 height 22
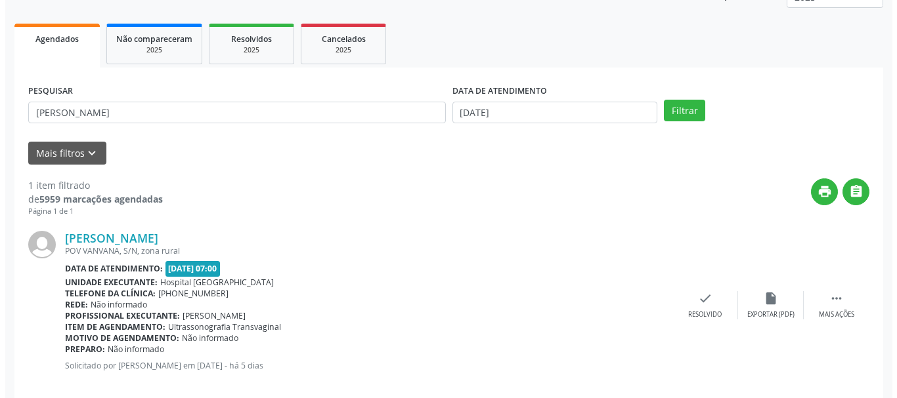
scroll to position [192, 0]
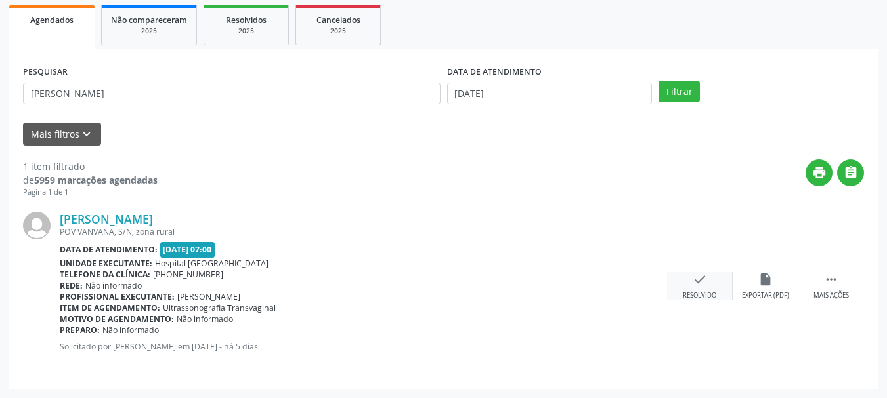
click at [694, 288] on div "check Resolvido" at bounding box center [700, 286] width 66 height 28
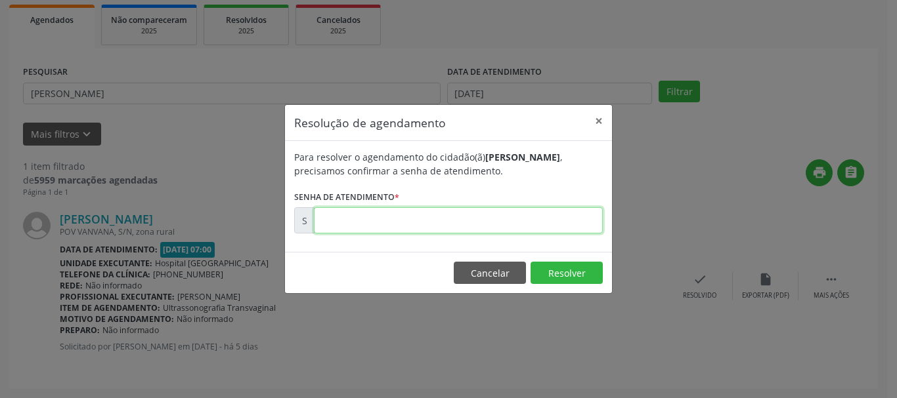
click at [353, 217] on input "text" at bounding box center [458, 220] width 289 height 26
type input "00176339"
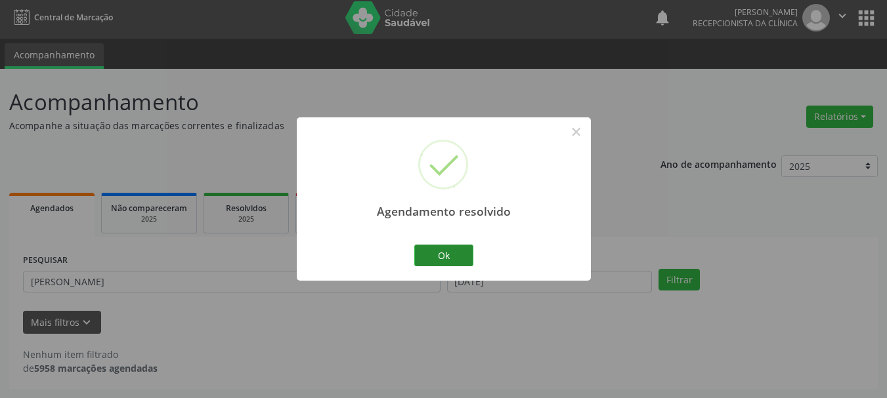
scroll to position [3, 0]
click at [437, 249] on button "Ok" at bounding box center [443, 256] width 59 height 22
